Goal: Task Accomplishment & Management: Complete application form

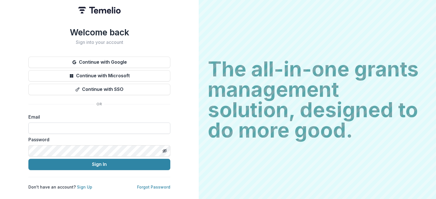
click at [71, 126] on input at bounding box center [99, 128] width 142 height 11
type input "**********"
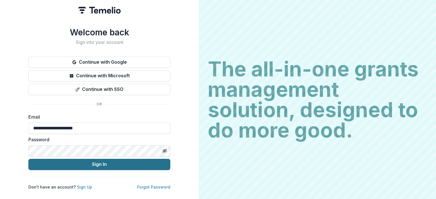
click at [79, 165] on button "Sign In" at bounding box center [99, 164] width 142 height 11
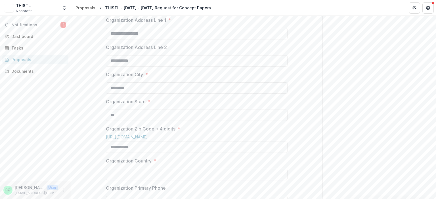
scroll to position [229, 0]
